Goal: Task Accomplishment & Management: Manage account settings

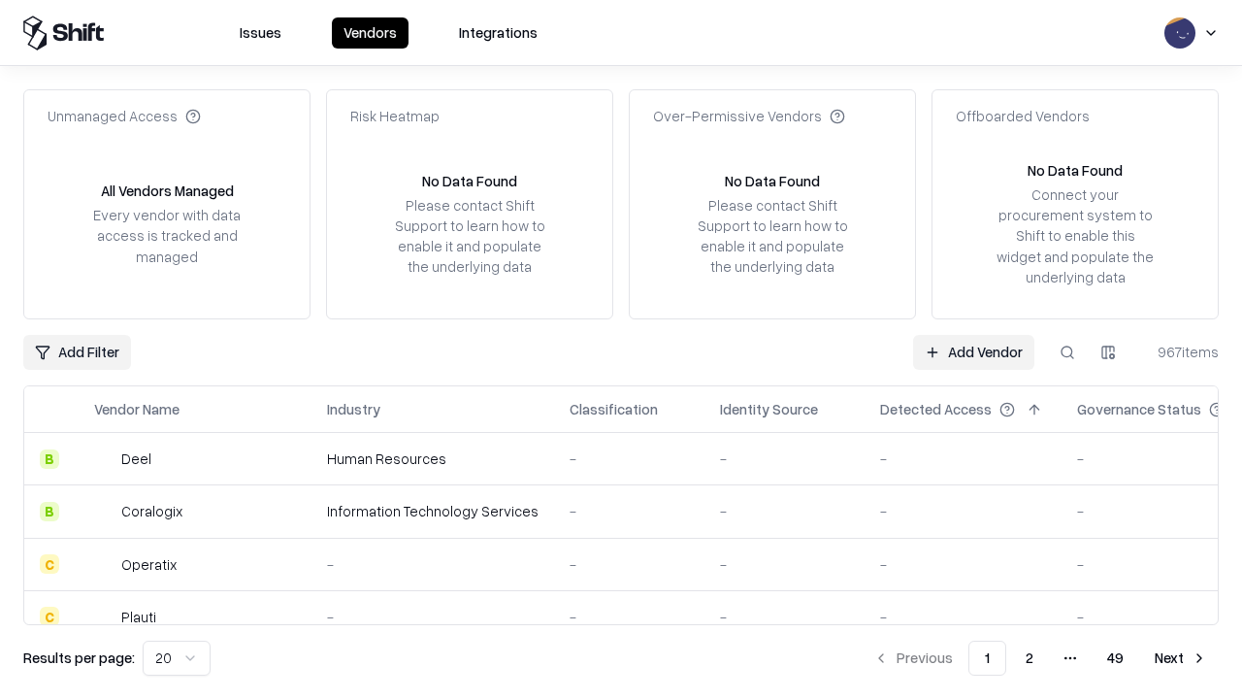
click at [973, 351] on link "Add Vendor" at bounding box center [973, 352] width 121 height 35
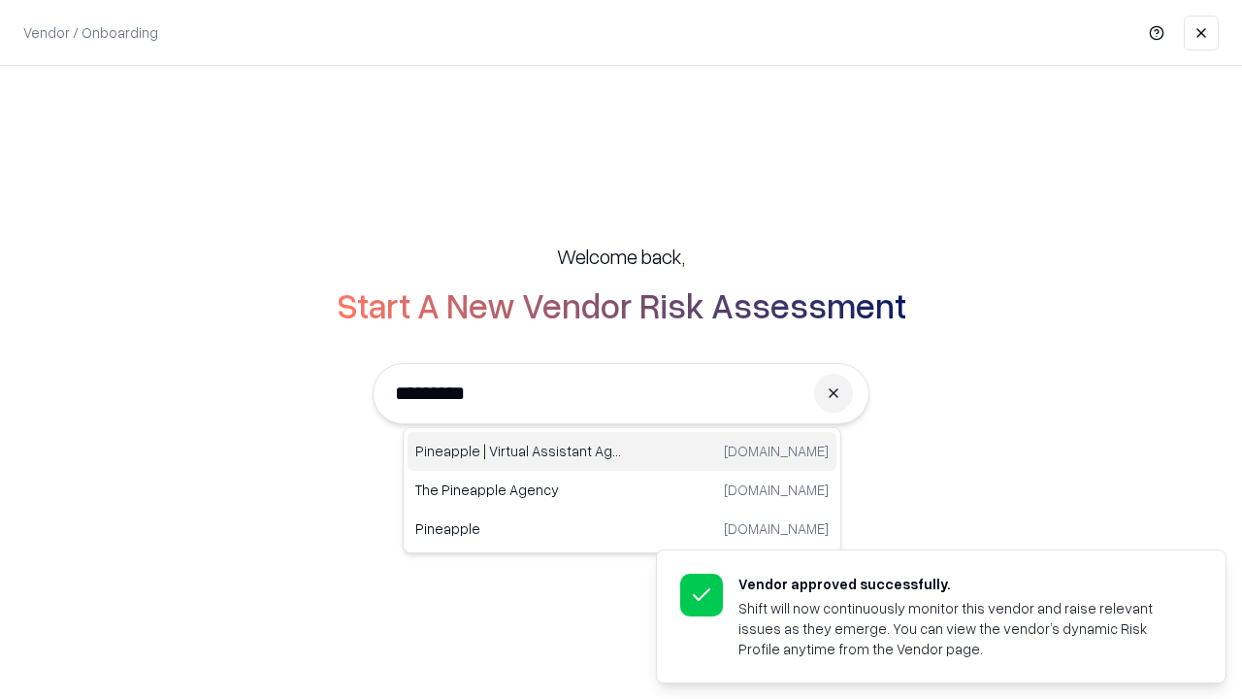
click at [622, 451] on div "Pineapple | Virtual Assistant Agency [DOMAIN_NAME]" at bounding box center [621, 451] width 429 height 39
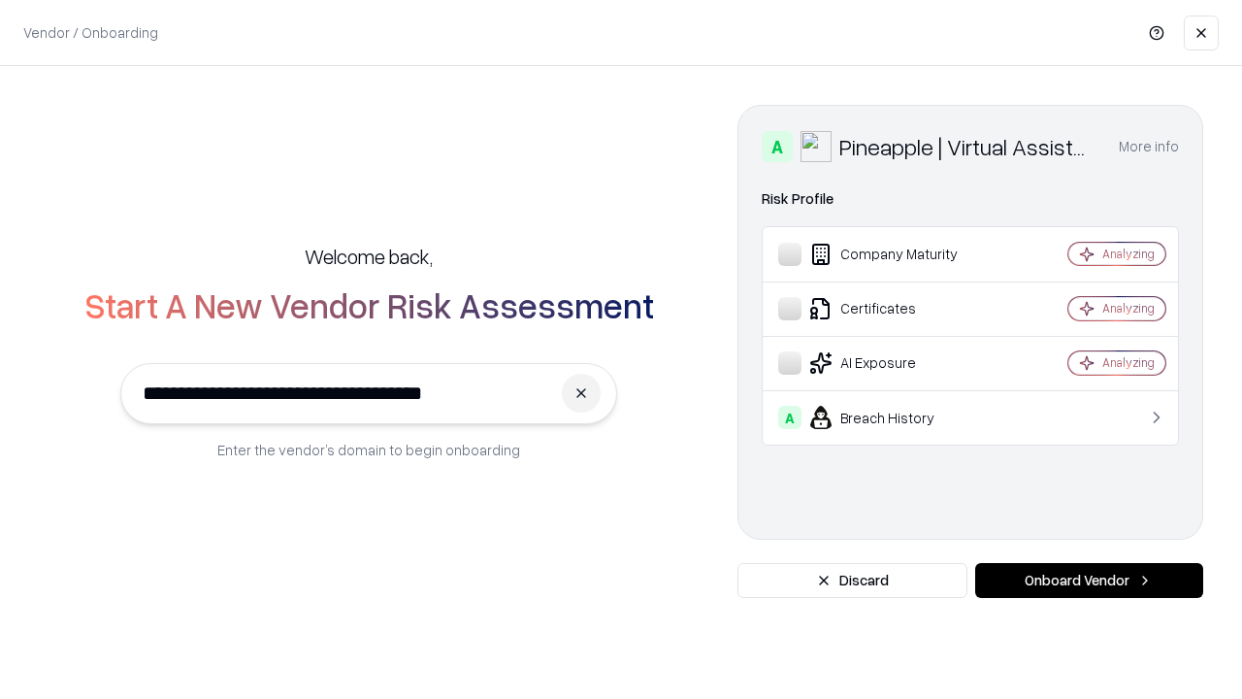
type input "**********"
click at [1089, 580] on button "Onboard Vendor" at bounding box center [1089, 580] width 228 height 35
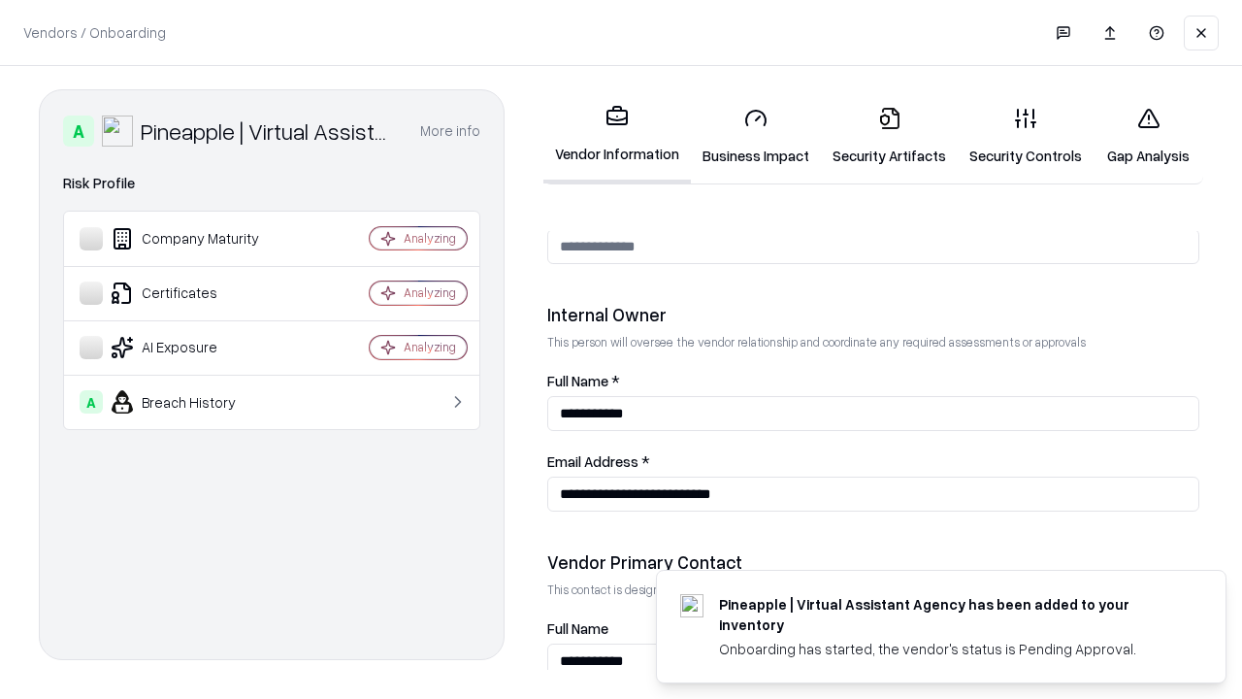
scroll to position [1005, 0]
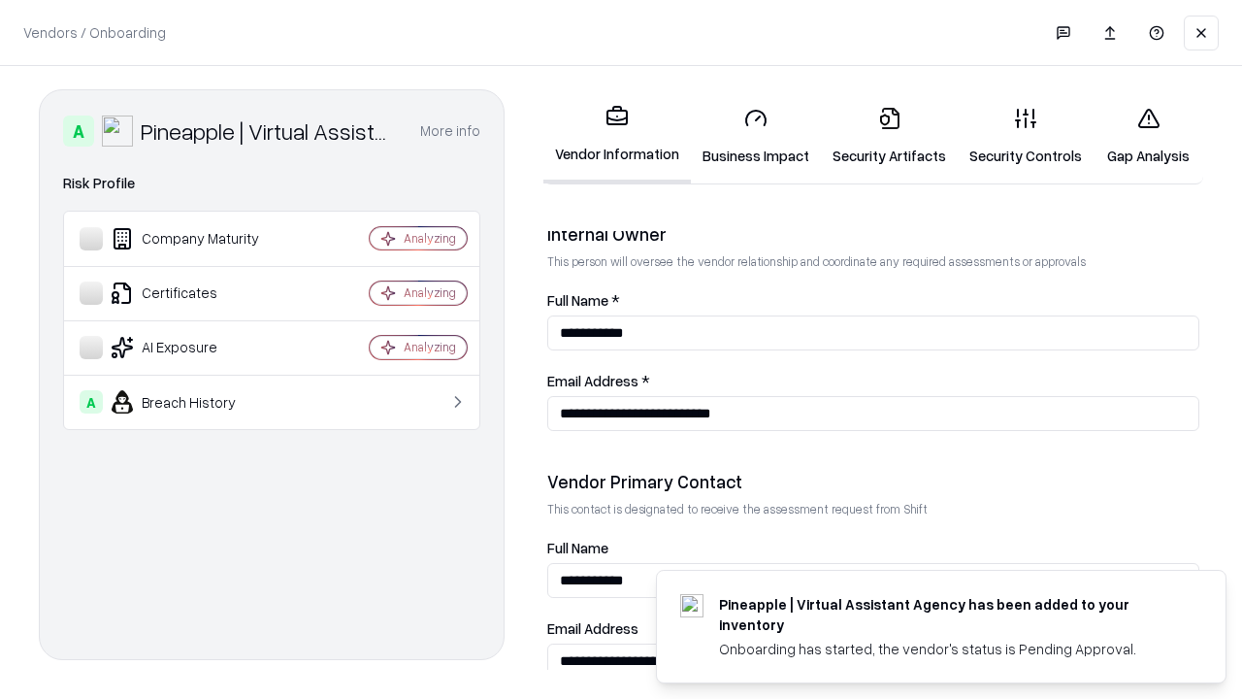
click at [756, 136] on link "Business Impact" at bounding box center [756, 136] width 130 height 90
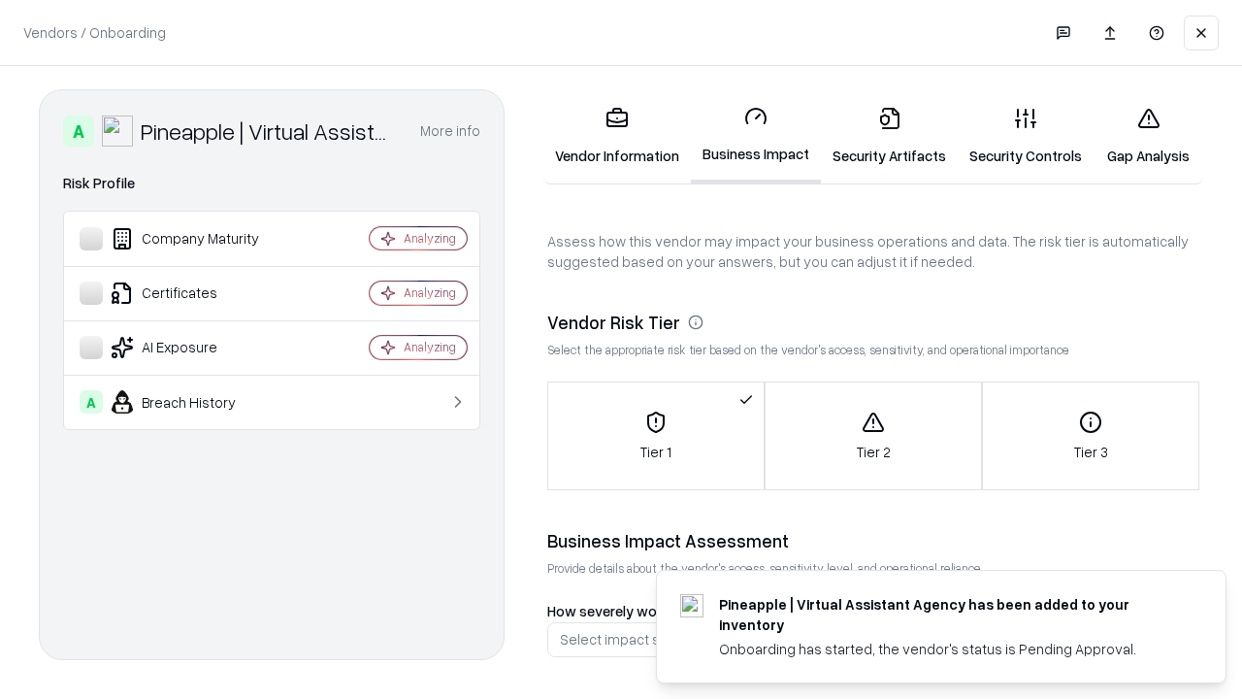
click at [889, 136] on link "Security Artifacts" at bounding box center [889, 136] width 137 height 90
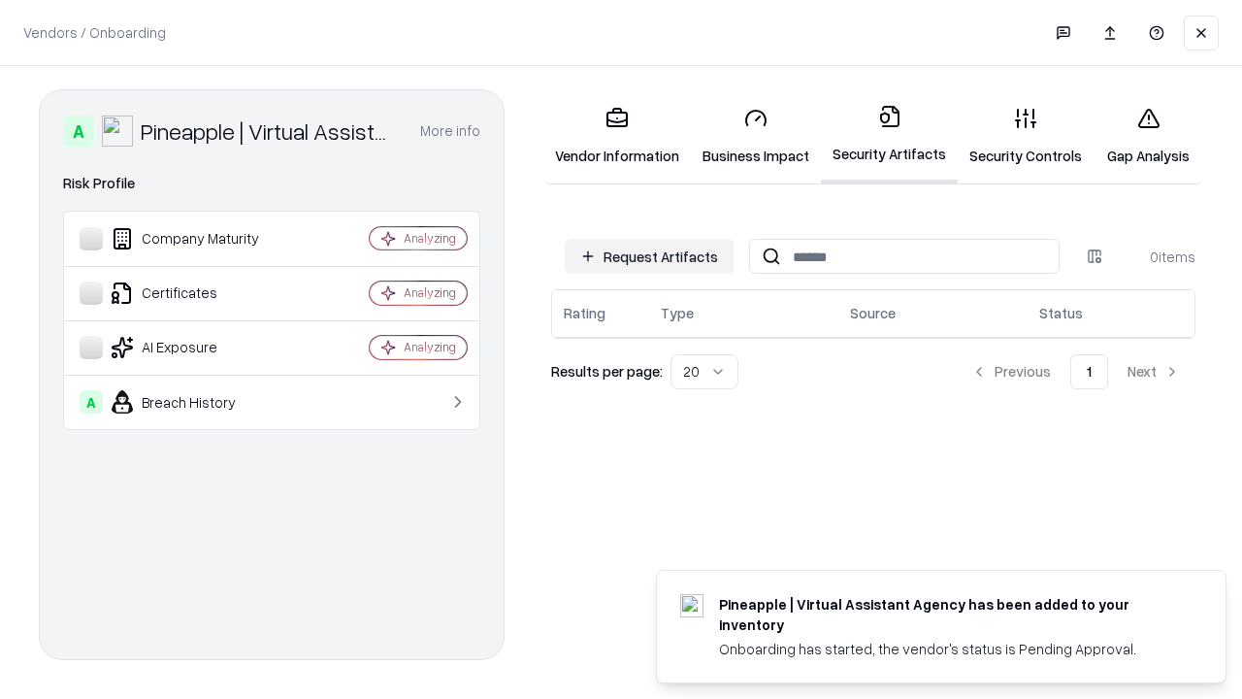
click at [649, 256] on button "Request Artifacts" at bounding box center [649, 256] width 169 height 35
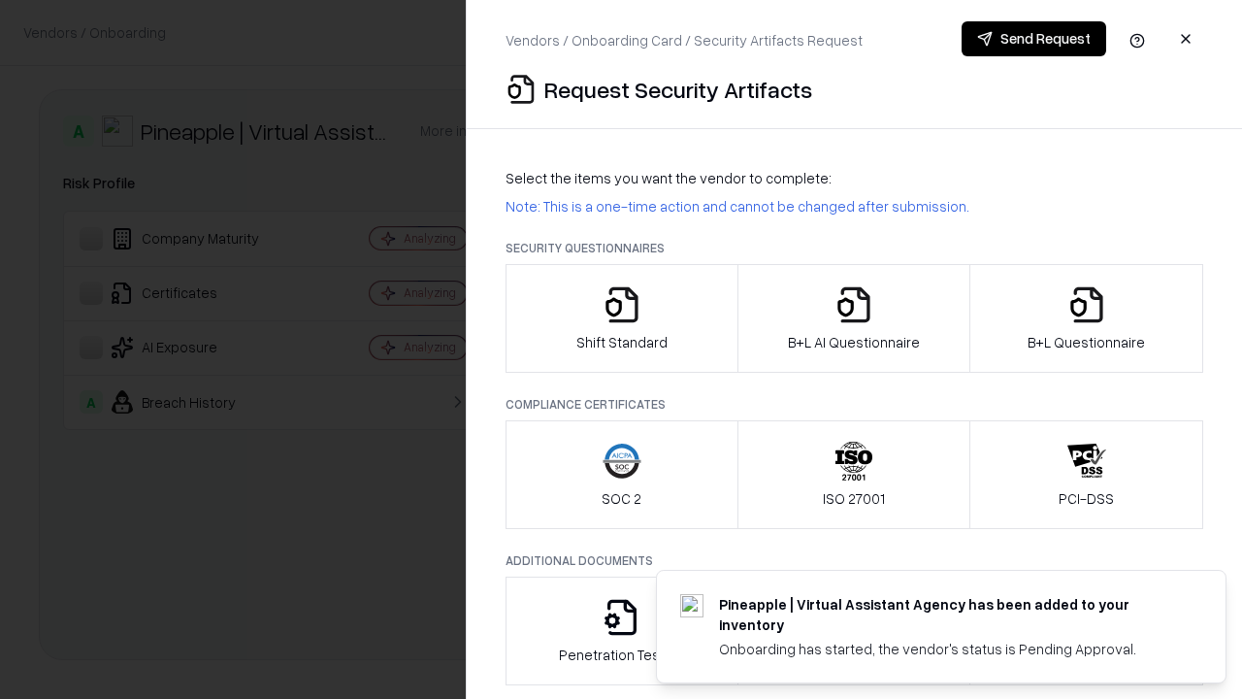
click at [621, 318] on icon "button" at bounding box center [621, 304] width 39 height 39
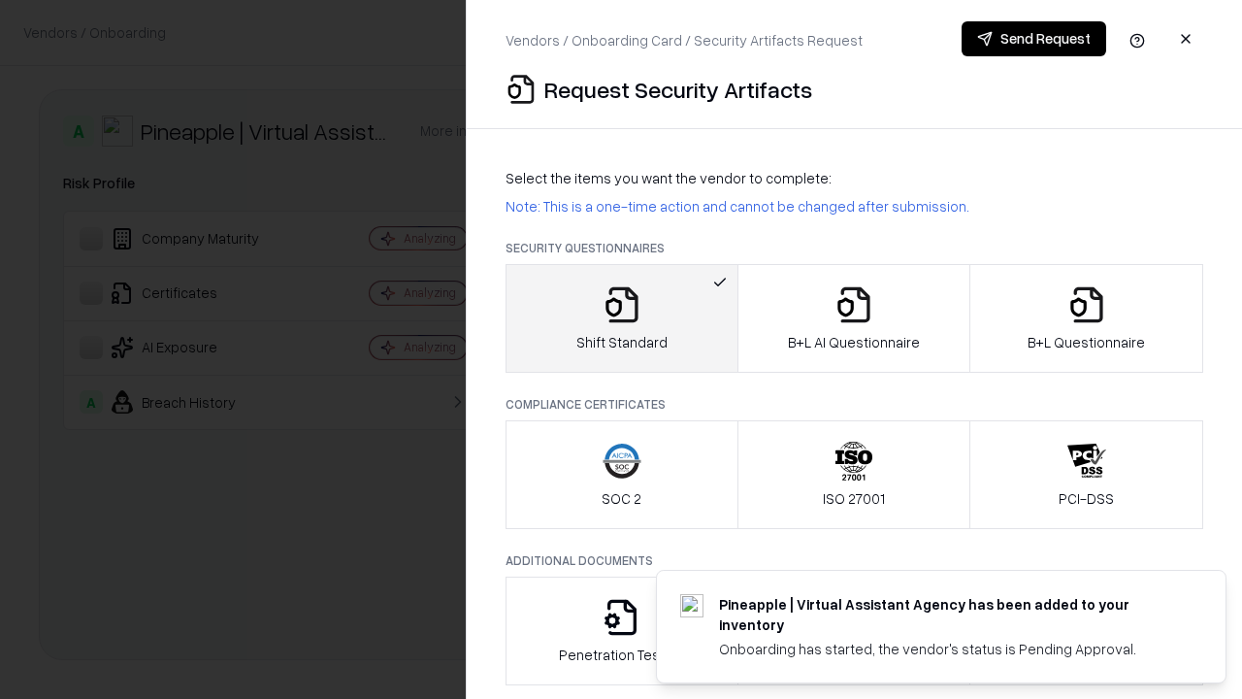
click at [1033, 39] on button "Send Request" at bounding box center [1033, 38] width 145 height 35
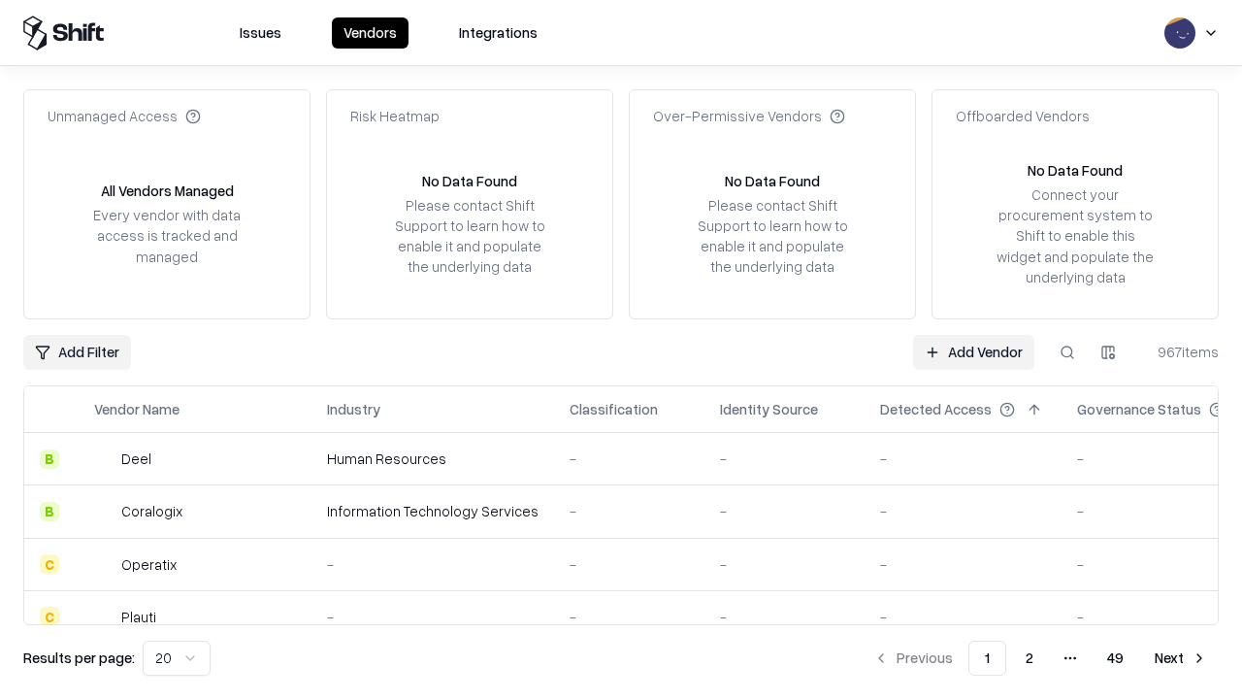
click at [1067, 351] on button at bounding box center [1067, 352] width 35 height 35
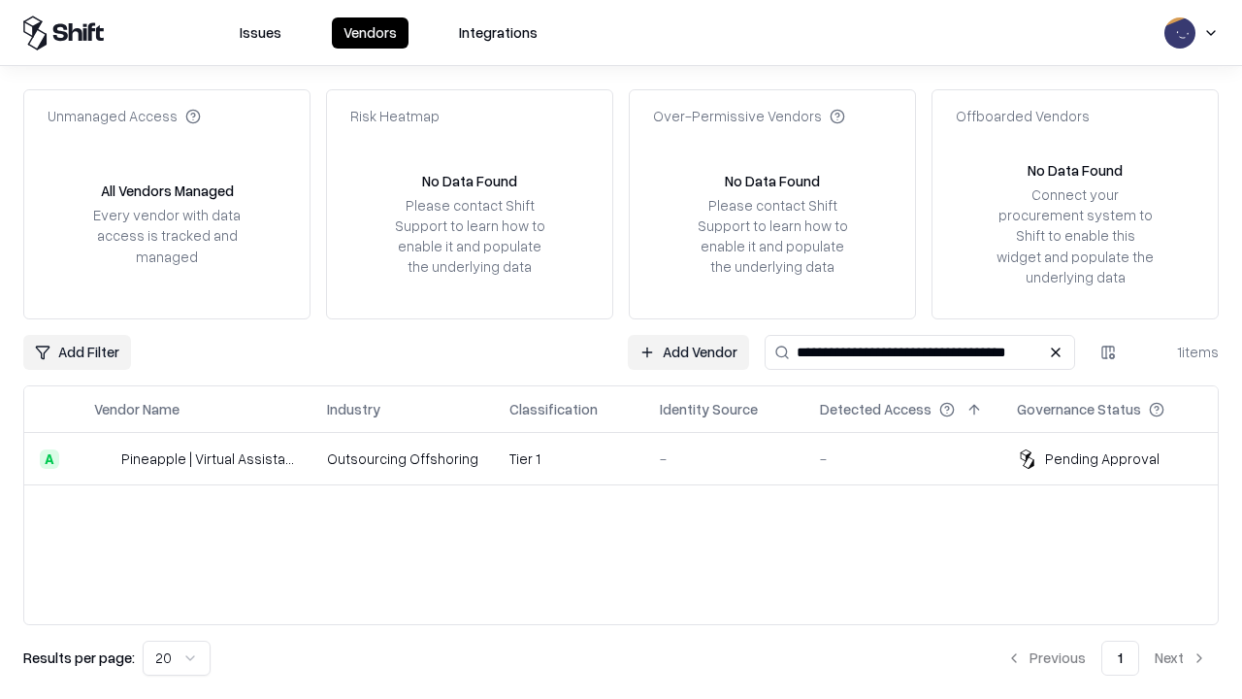
type input "**********"
click at [633, 458] on td "Tier 1" at bounding box center [569, 459] width 150 height 52
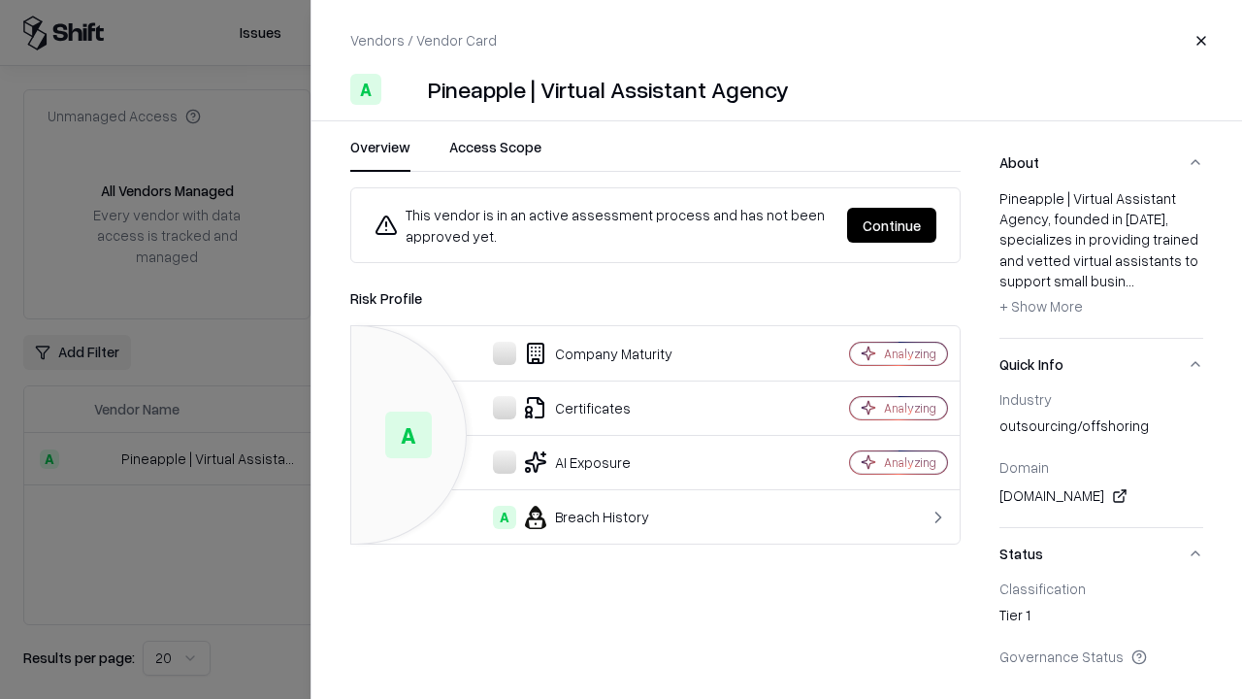
click at [892, 225] on button "Continue" at bounding box center [891, 225] width 89 height 35
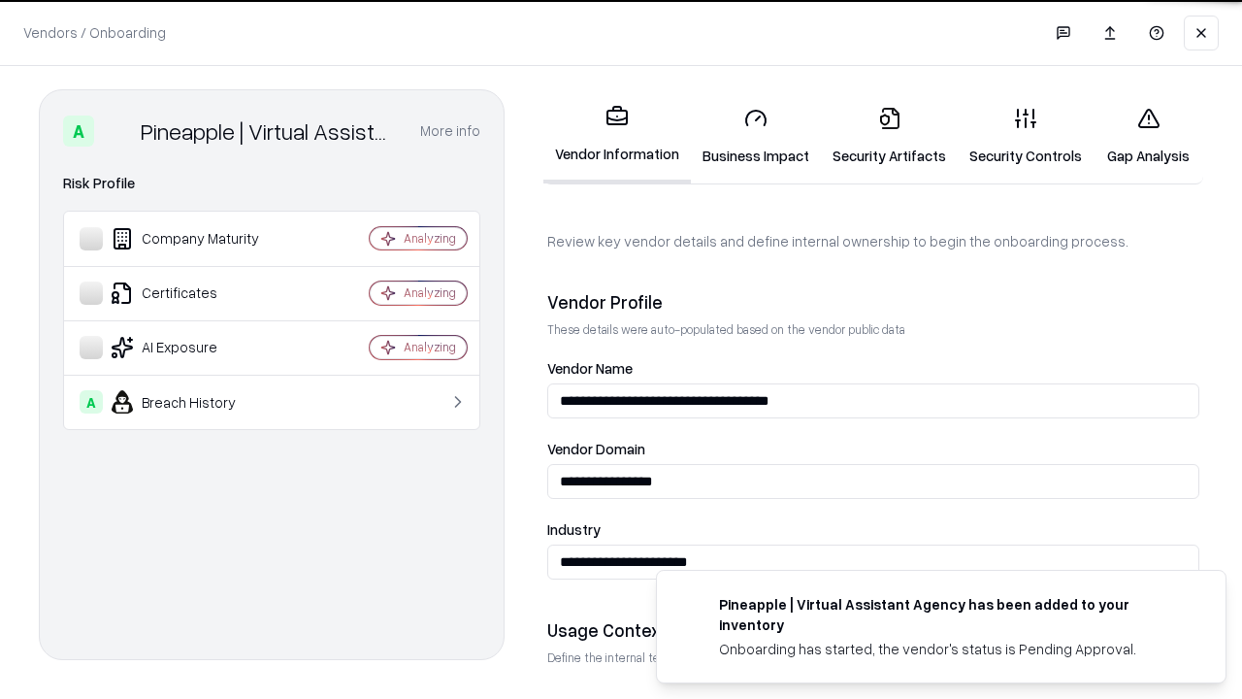
click at [889, 136] on link "Security Artifacts" at bounding box center [889, 136] width 137 height 90
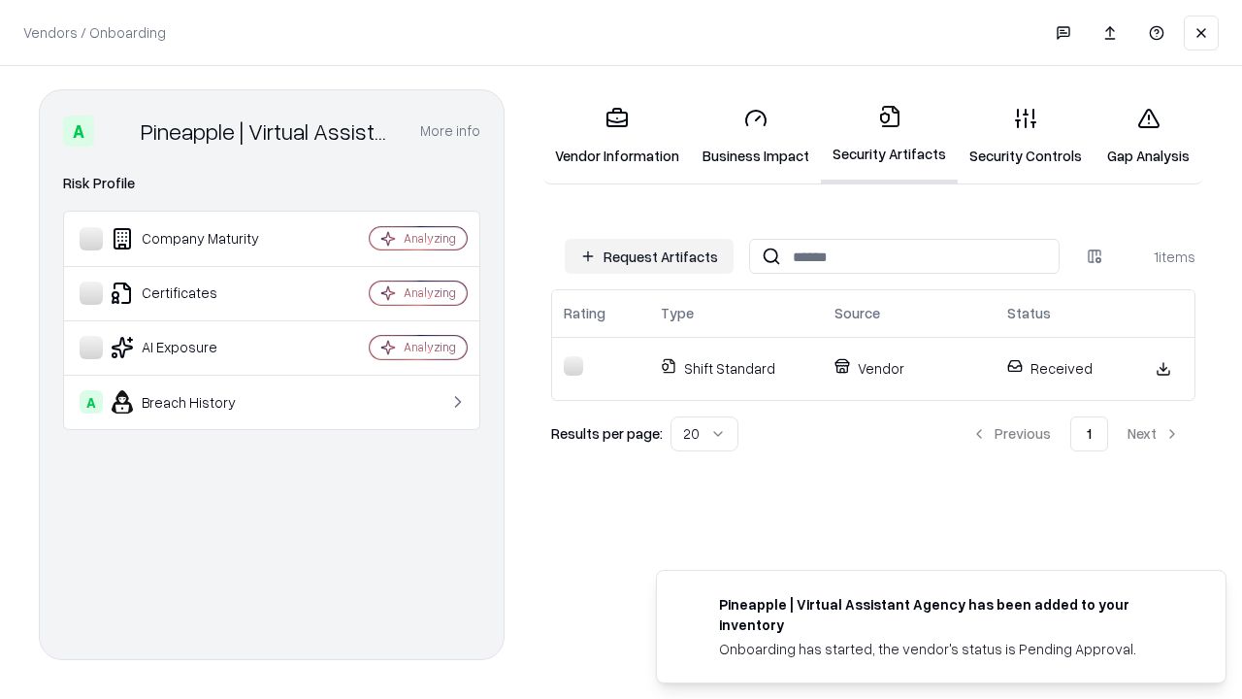
click at [1148, 136] on link "Gap Analysis" at bounding box center [1148, 136] width 110 height 90
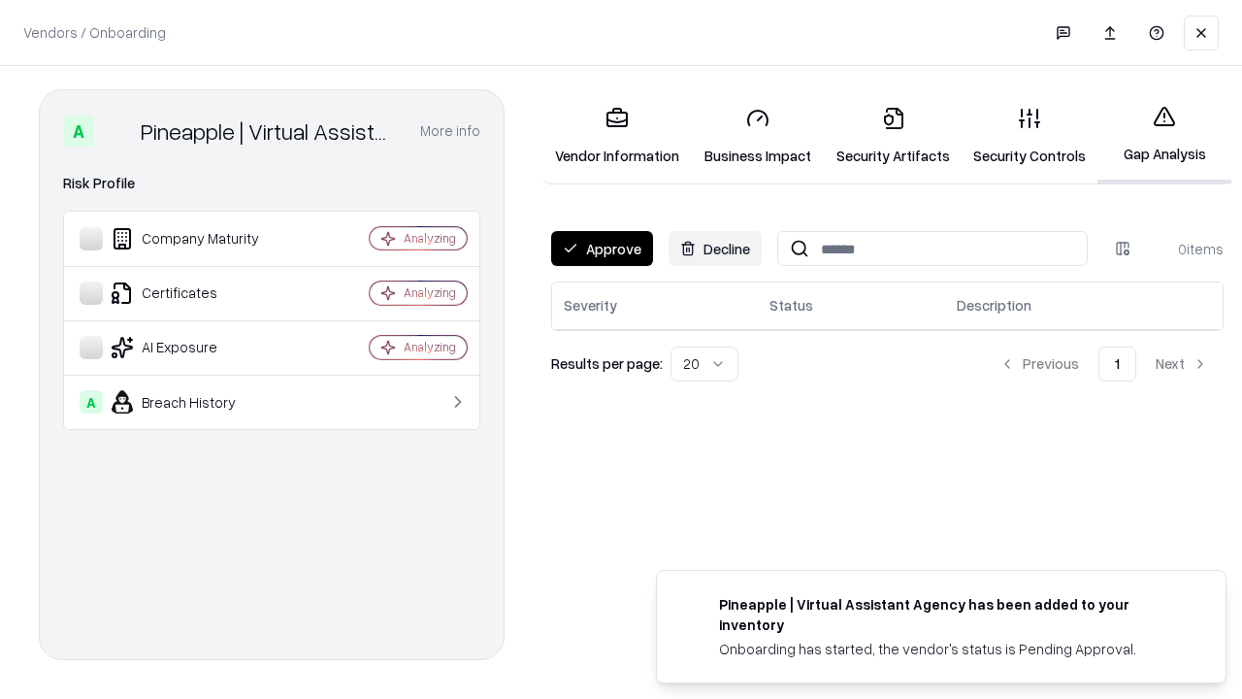
click at [601, 248] on button "Approve" at bounding box center [602, 248] width 102 height 35
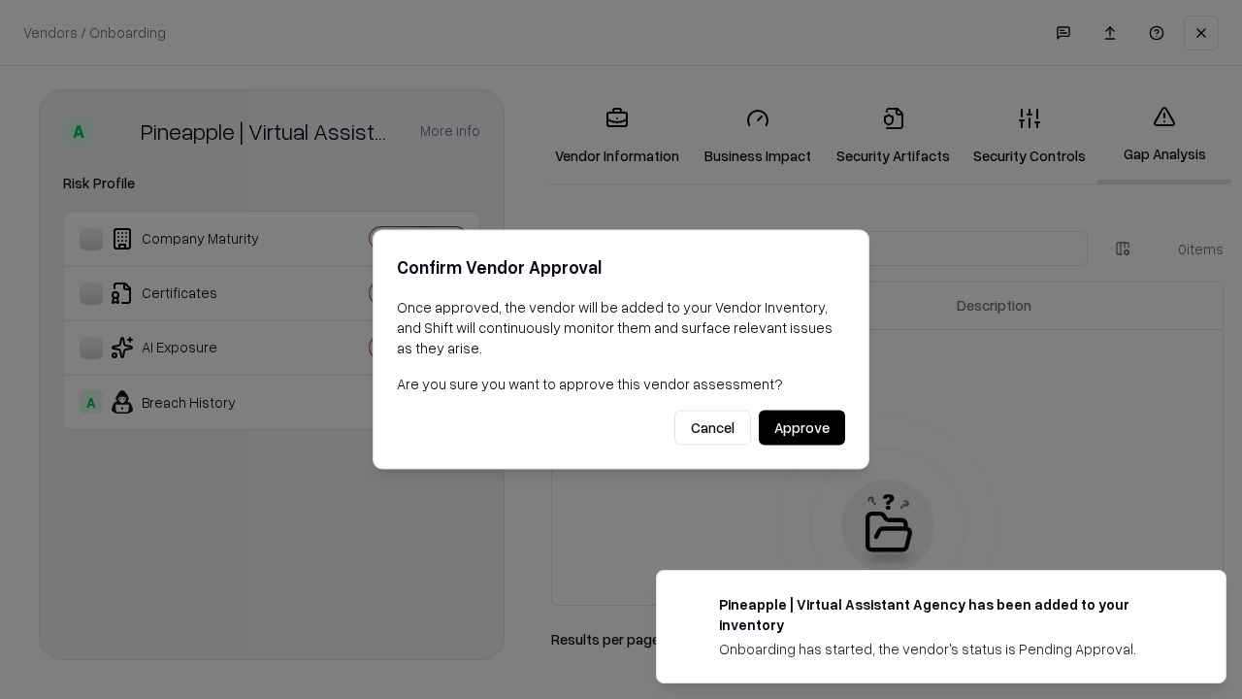
click at [801, 427] on button "Approve" at bounding box center [802, 427] width 86 height 35
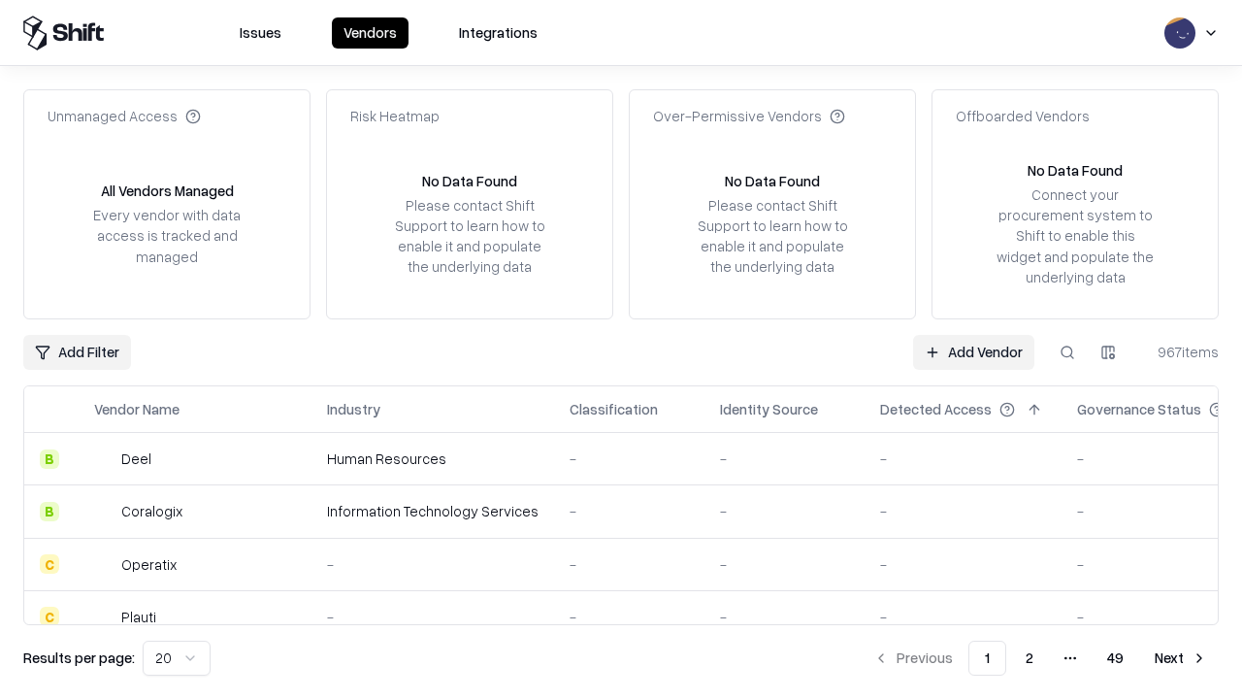
type input "**********"
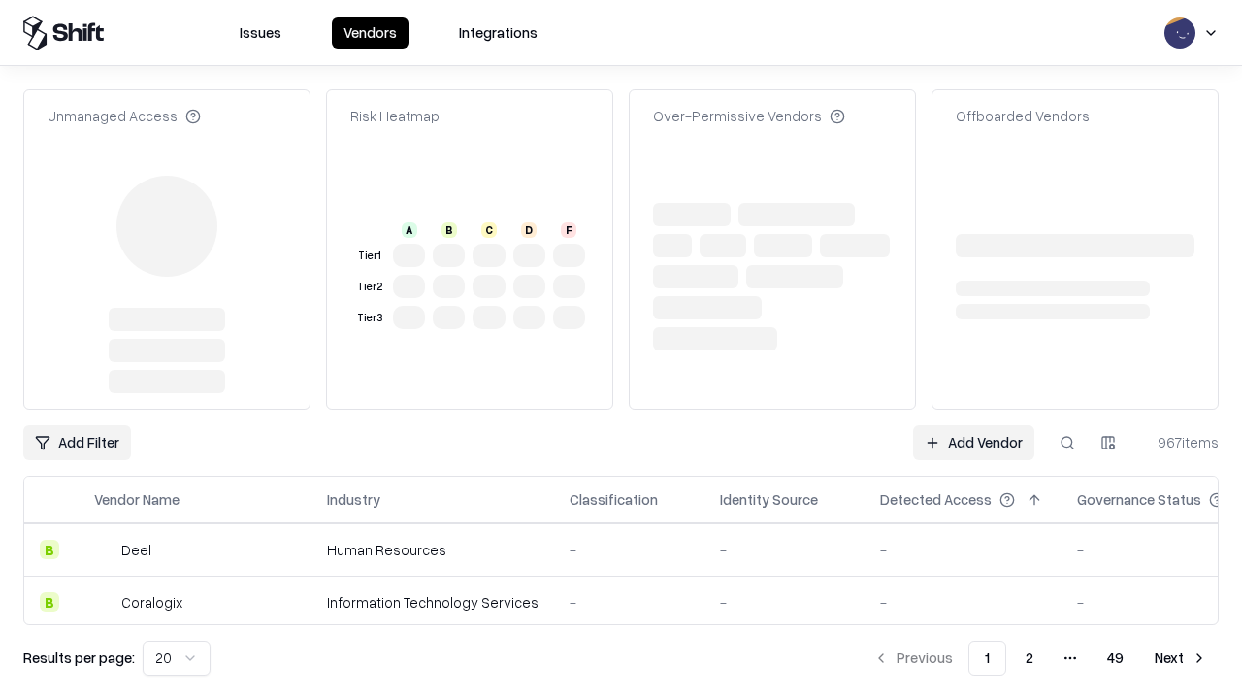
click at [973, 425] on link "Add Vendor" at bounding box center [973, 442] width 121 height 35
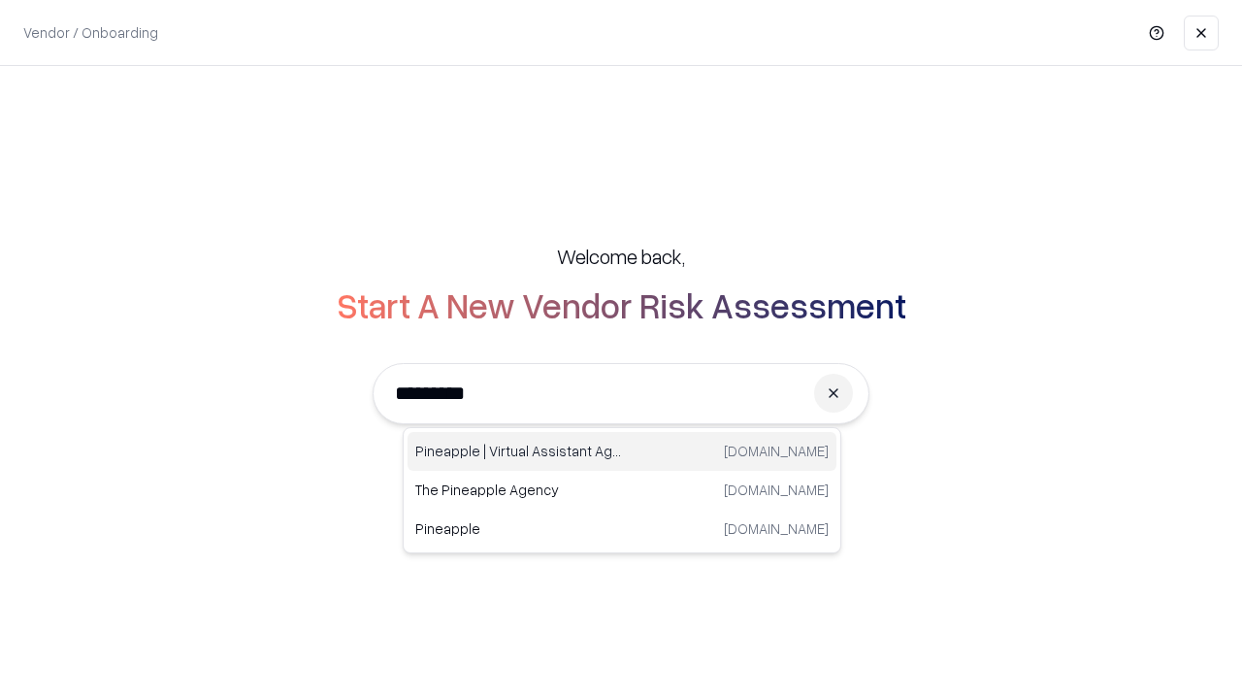
click at [622, 451] on div "Pineapple | Virtual Assistant Agency [DOMAIN_NAME]" at bounding box center [621, 451] width 429 height 39
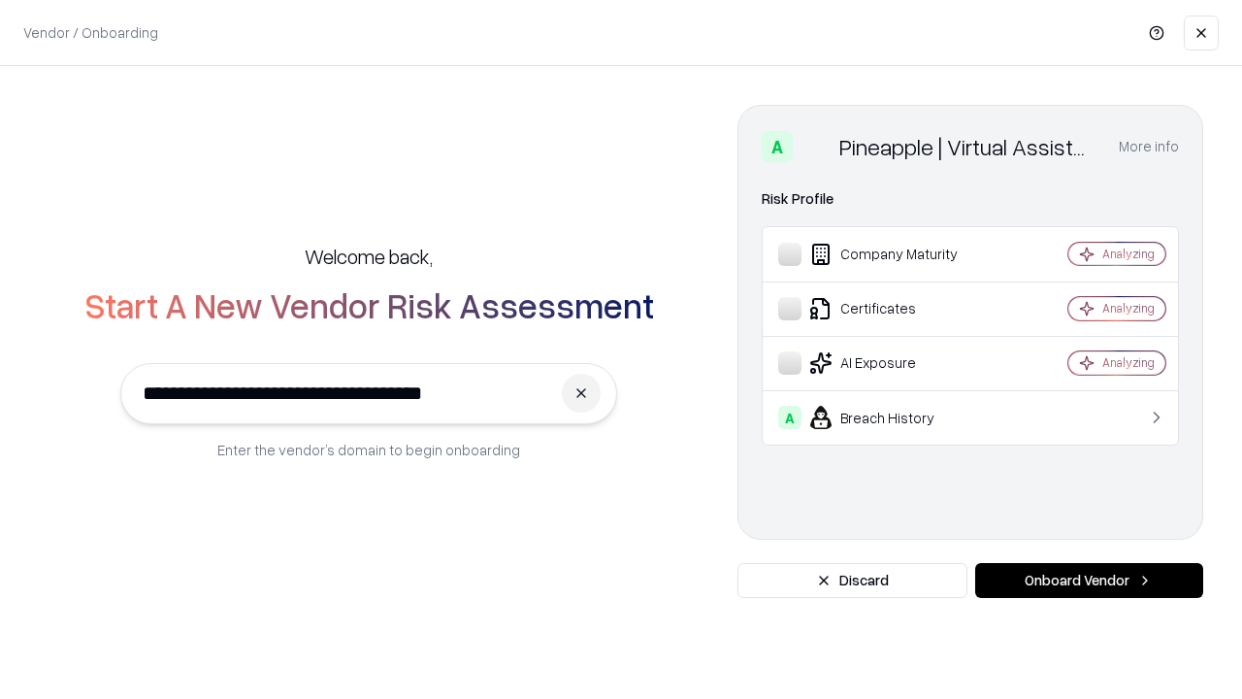
type input "**********"
click at [1089, 580] on button "Onboard Vendor" at bounding box center [1089, 580] width 228 height 35
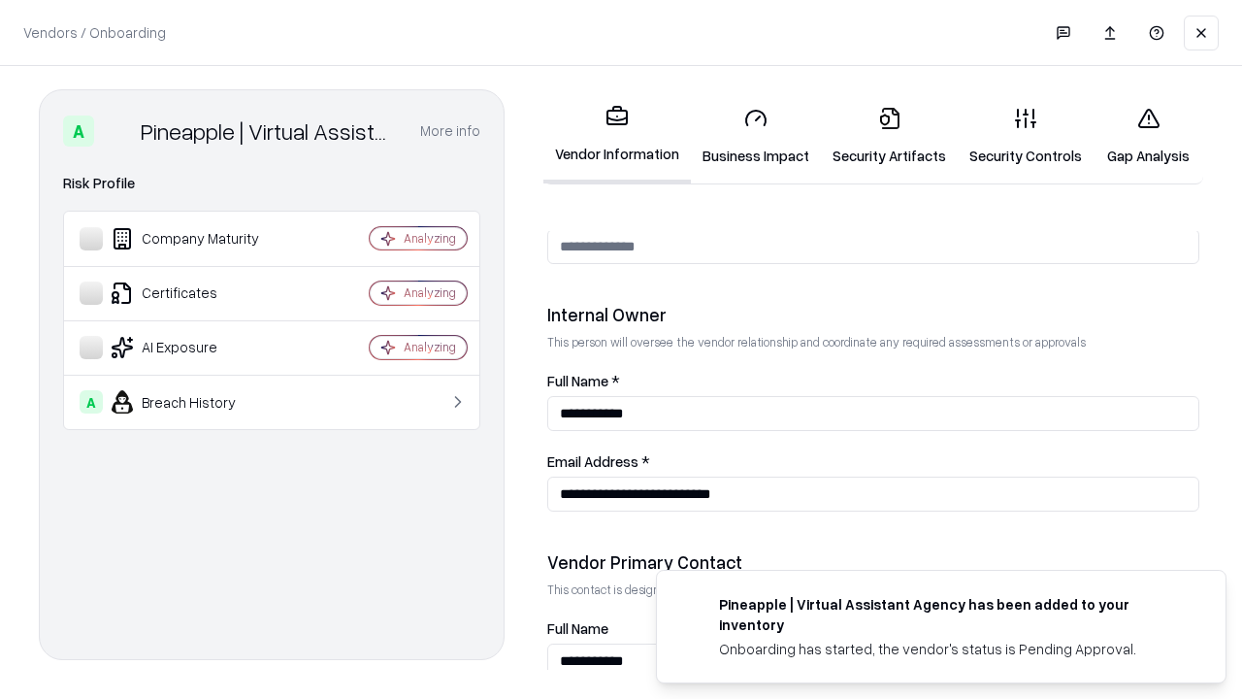
scroll to position [1005, 0]
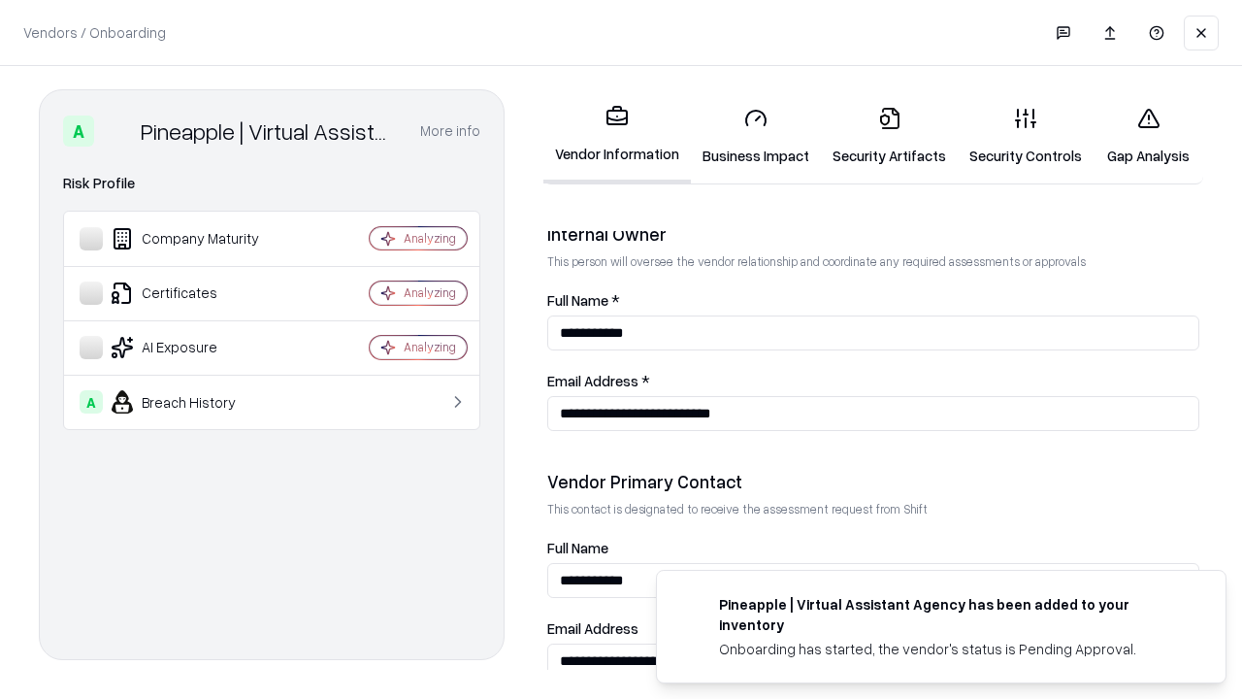
click at [1148, 136] on link "Gap Analysis" at bounding box center [1148, 136] width 110 height 90
